Goal: Use online tool/utility

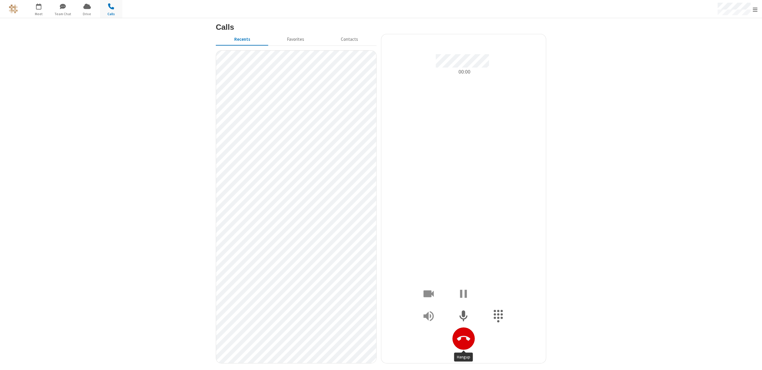
click at [462, 340] on icon "Hangup" at bounding box center [463, 338] width 13 height 13
